Goal: Task Accomplishment & Management: Manage account settings

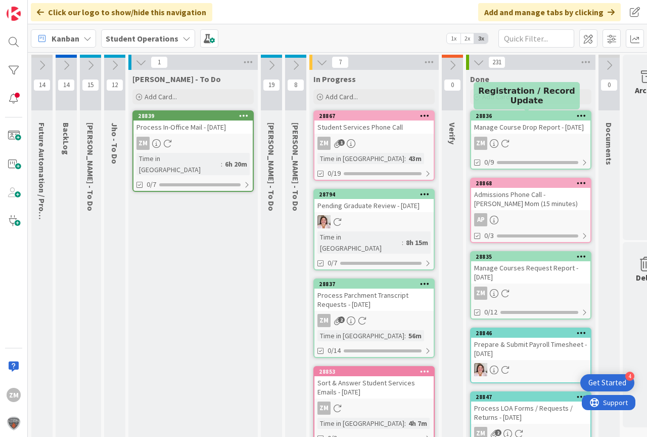
scroll to position [0, 7]
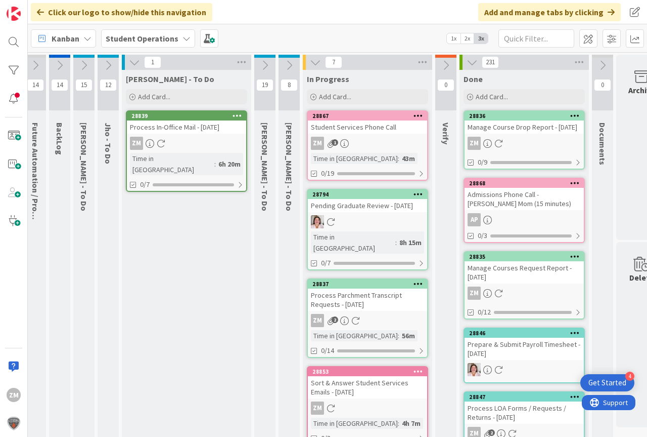
click at [400, 154] on div "43m" at bounding box center [409, 158] width 18 height 11
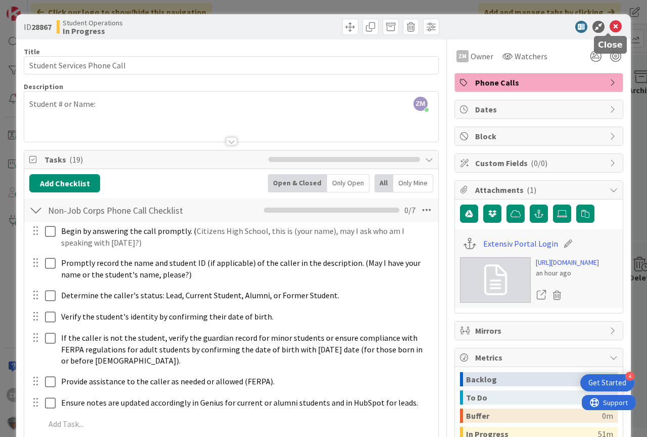
click at [610, 24] on icon at bounding box center [616, 27] width 12 height 12
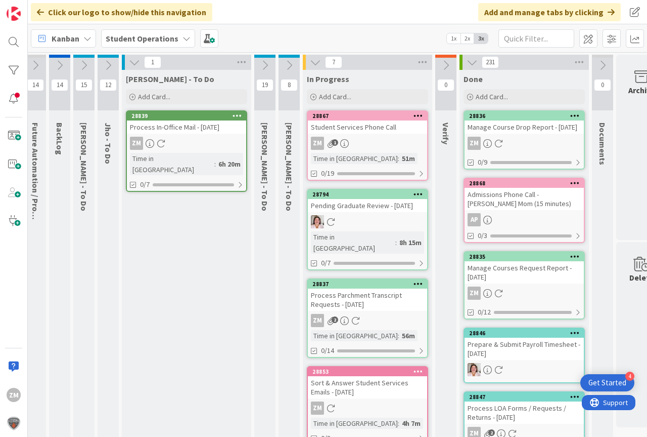
click at [413, 115] on div at bounding box center [418, 115] width 18 height 7
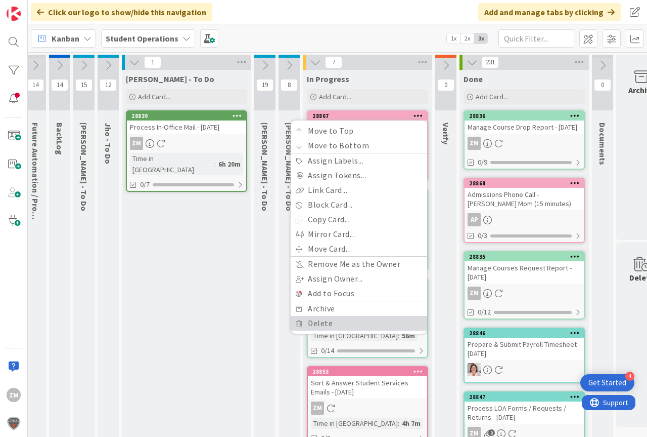
click at [319, 325] on link "Delete" at bounding box center [359, 323] width 137 height 15
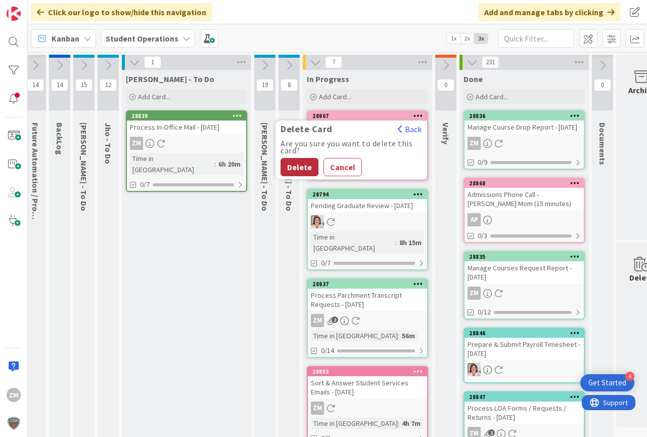
click at [298, 166] on button "Delete" at bounding box center [300, 167] width 38 height 18
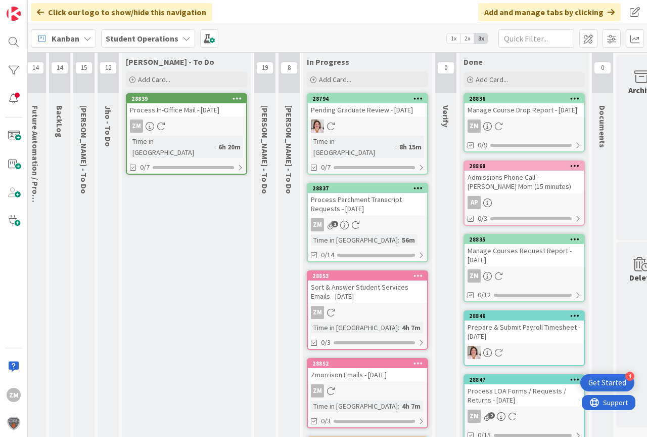
scroll to position [0, 7]
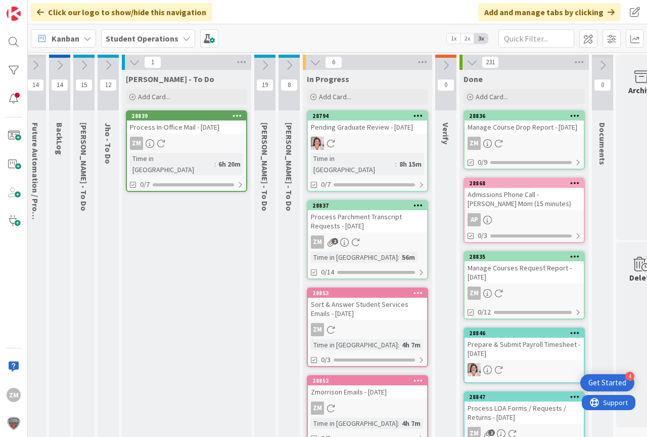
click at [106, 63] on icon at bounding box center [108, 65] width 11 height 11
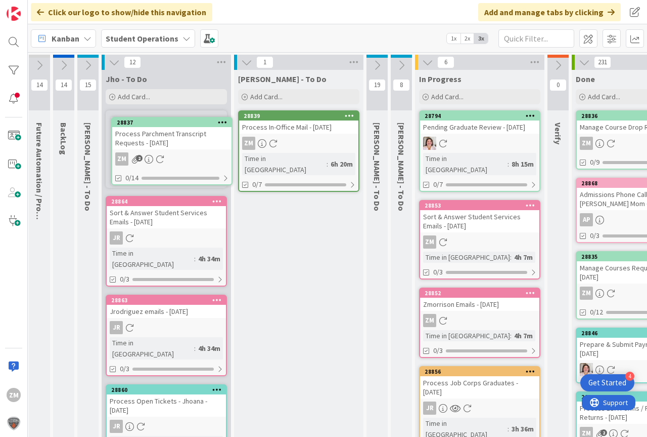
scroll to position [0, 0]
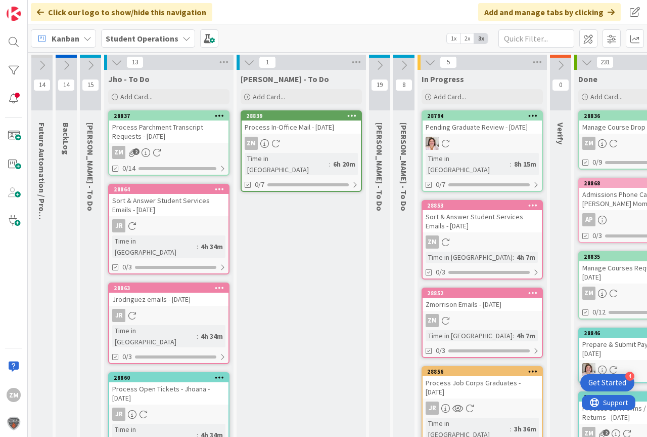
click at [118, 62] on icon at bounding box center [116, 62] width 11 height 11
